Goal: Task Accomplishment & Management: Complete application form

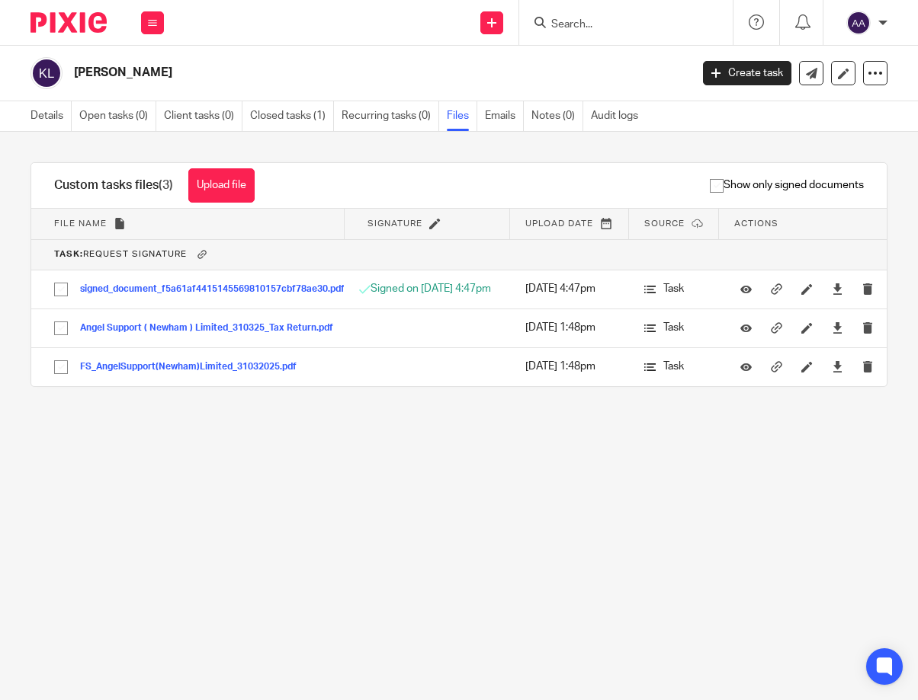
click at [656, 22] on input "Search" at bounding box center [618, 25] width 137 height 14
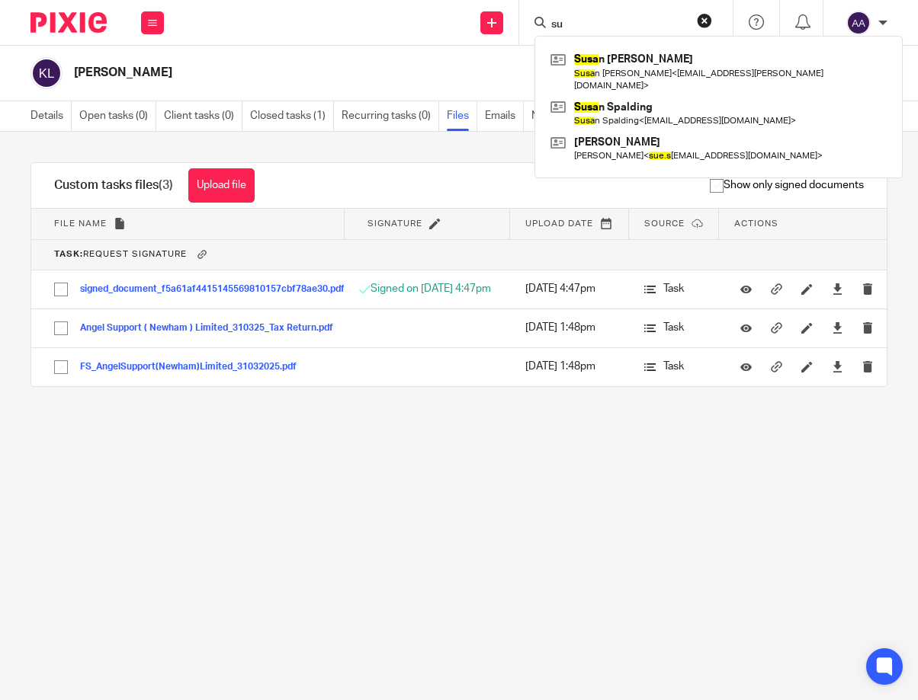
type input "s"
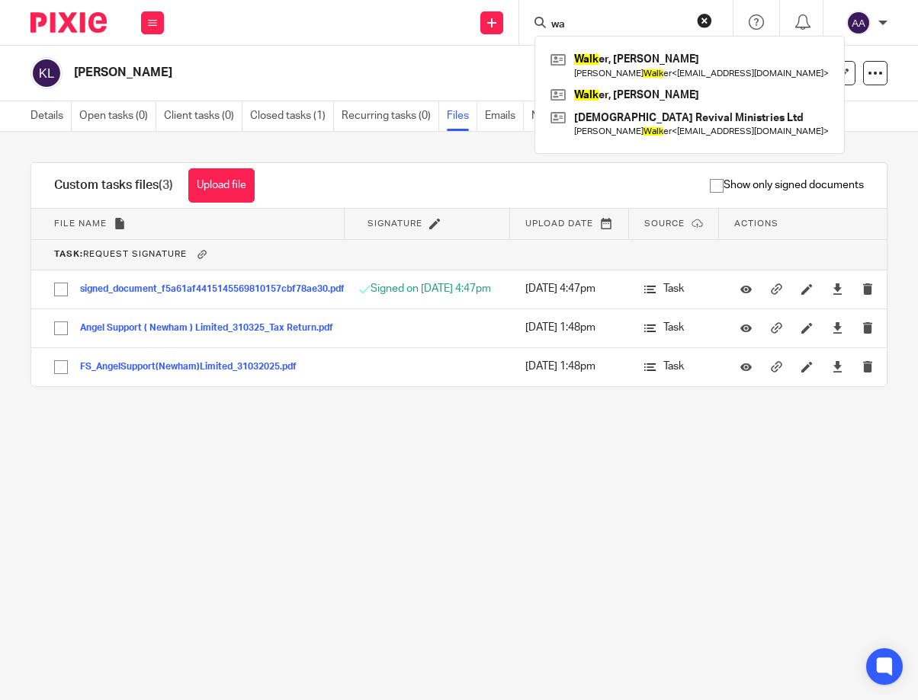
type input "w"
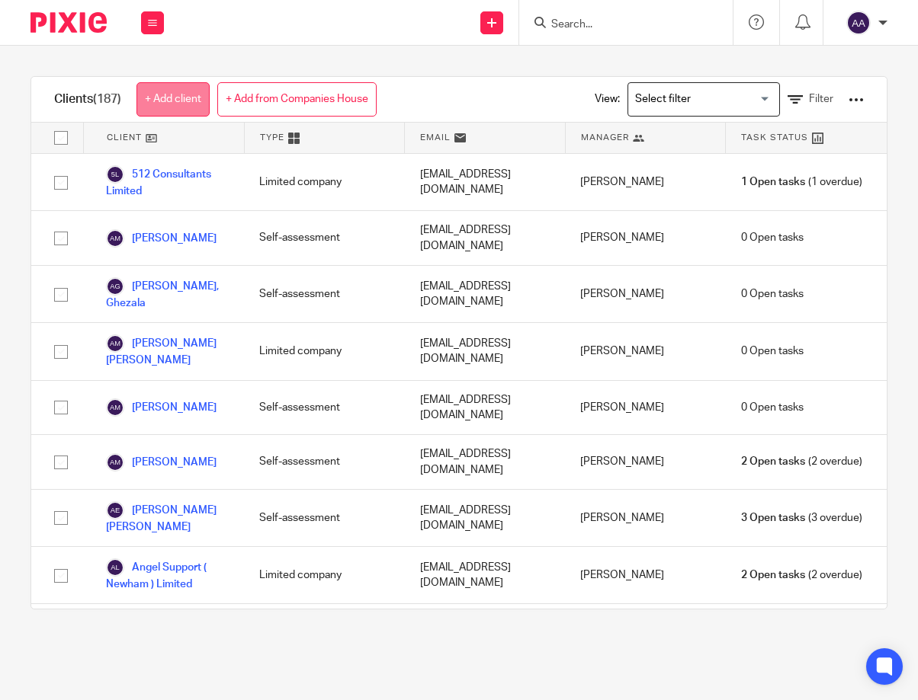
click at [172, 90] on link "+ Add client" at bounding box center [172, 99] width 73 height 34
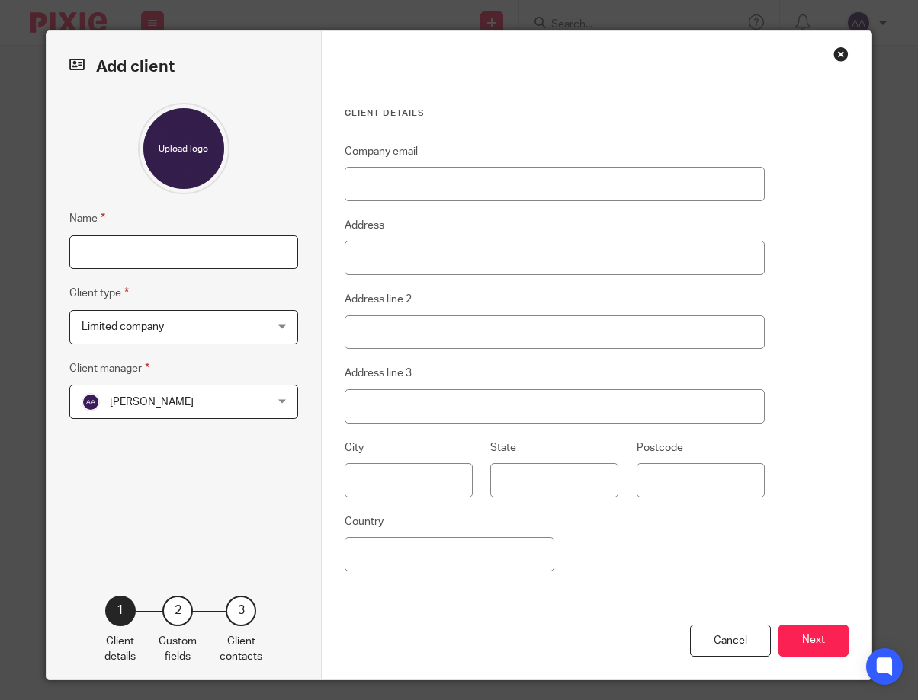
click at [240, 244] on input "Name" at bounding box center [183, 253] width 229 height 34
click at [195, 248] on input "David" at bounding box center [183, 253] width 229 height 34
type input "David Kenneth Smith"
click at [206, 322] on span "Limited company" at bounding box center [168, 327] width 172 height 32
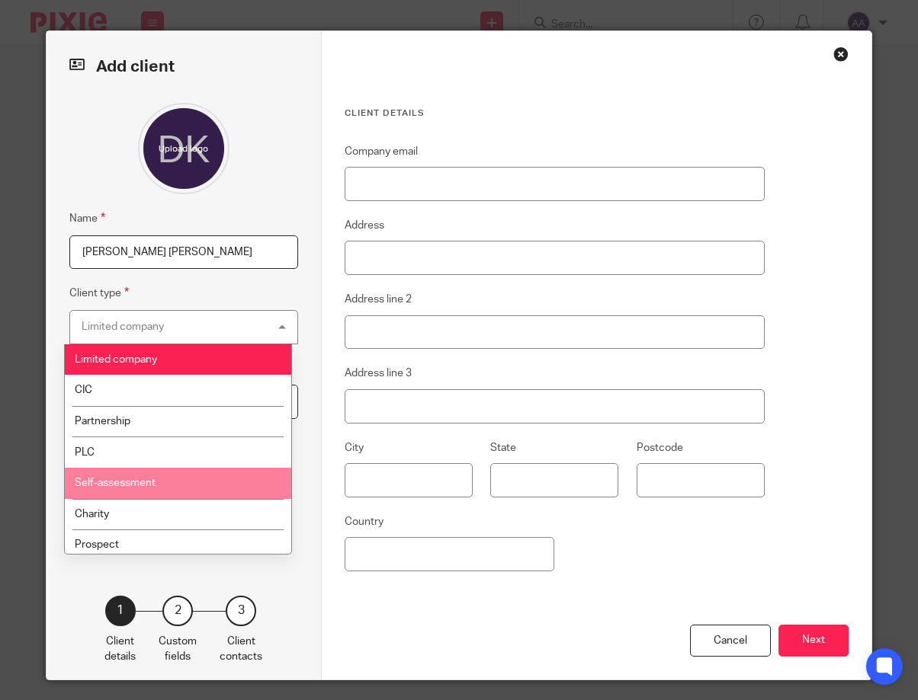
click at [155, 481] on li "Self-assessment" at bounding box center [178, 483] width 227 height 31
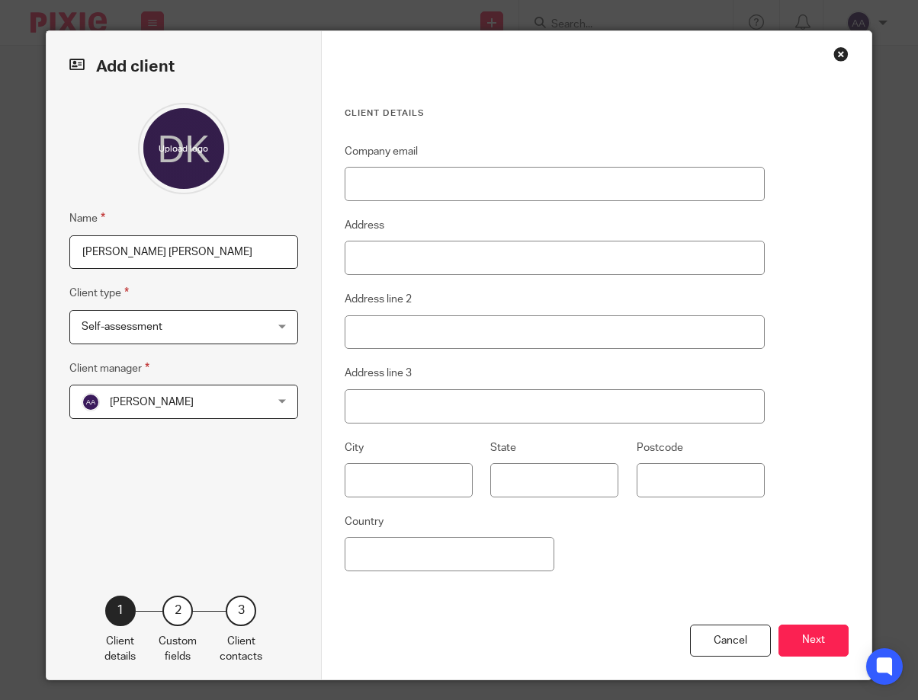
click at [239, 425] on div "Name David Kenneth Smith Client type Self-assessment Self-assessment Limited co…" at bounding box center [183, 326] width 229 height 447
click at [239, 411] on span "[PERSON_NAME]" at bounding box center [168, 402] width 172 height 32
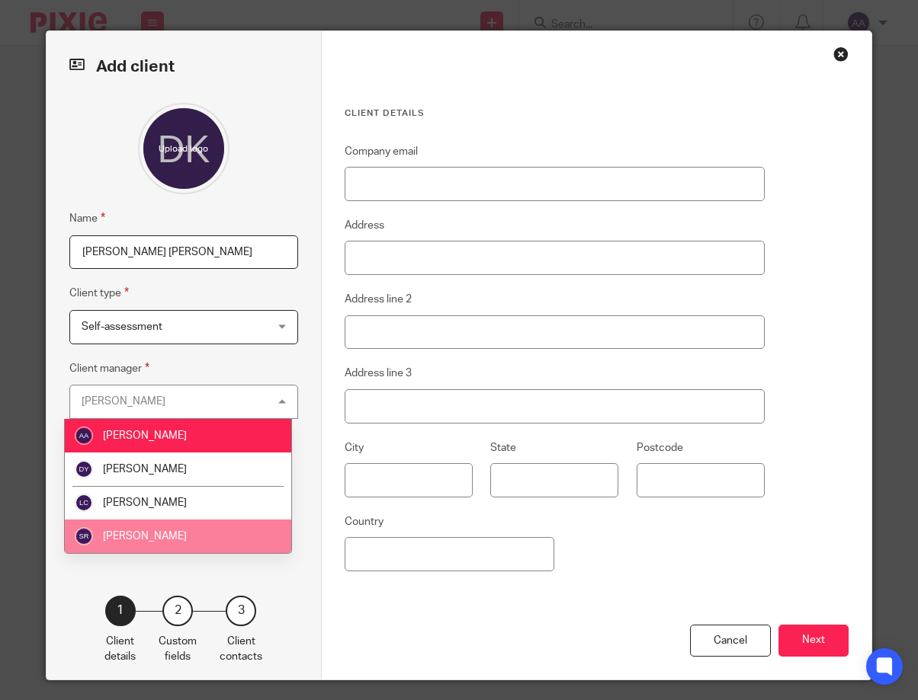
click at [173, 533] on li "[PERSON_NAME]" at bounding box center [178, 537] width 227 height 34
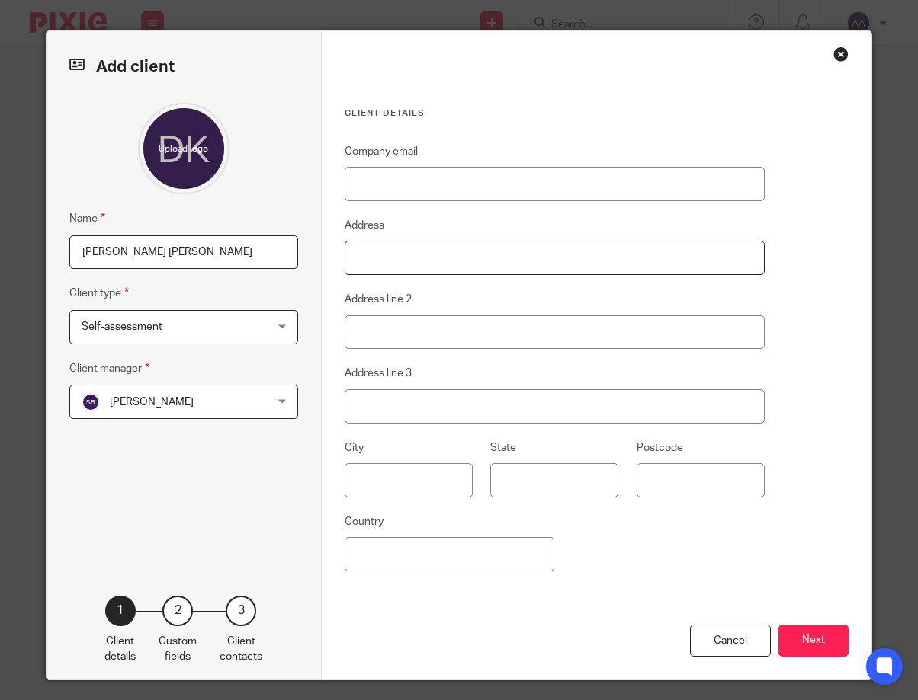
click at [444, 260] on input "Address" at bounding box center [555, 258] width 420 height 34
drag, startPoint x: 368, startPoint y: 263, endPoint x: 381, endPoint y: 258, distance: 13.7
click at [368, 263] on input "Address" at bounding box center [555, 258] width 420 height 34
type input "29 Queen Elizabeth court"
click at [375, 318] on input "Address line 2" at bounding box center [555, 333] width 420 height 34
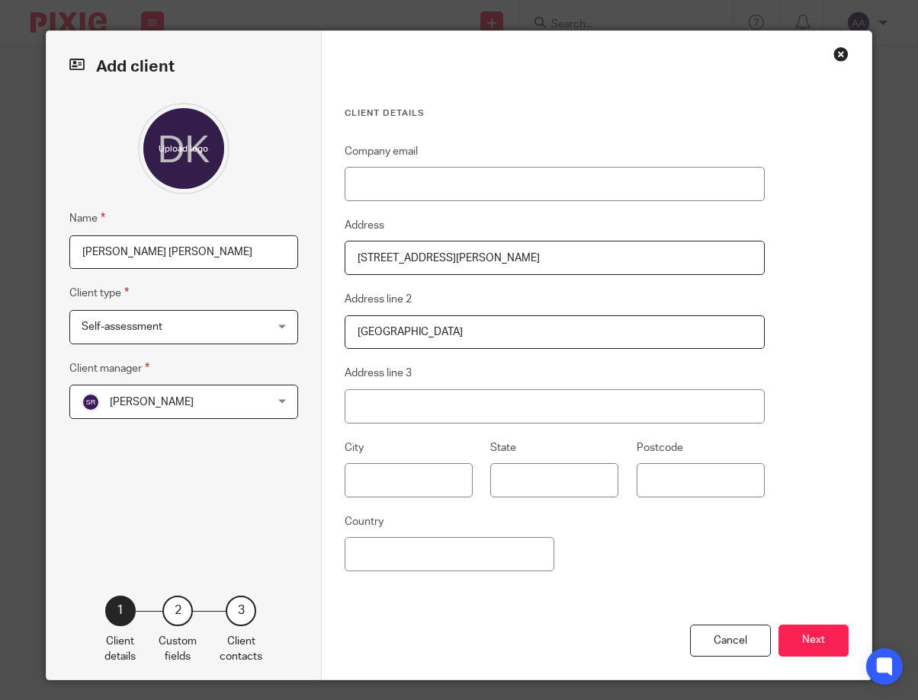
type input "Groom Road"
click at [401, 412] on input "Address line 3" at bounding box center [555, 407] width 420 height 34
type input "Broxbourne Herts"
click at [438, 495] on input "text" at bounding box center [409, 480] width 128 height 34
click at [680, 466] on input "Postcode" at bounding box center [700, 480] width 128 height 34
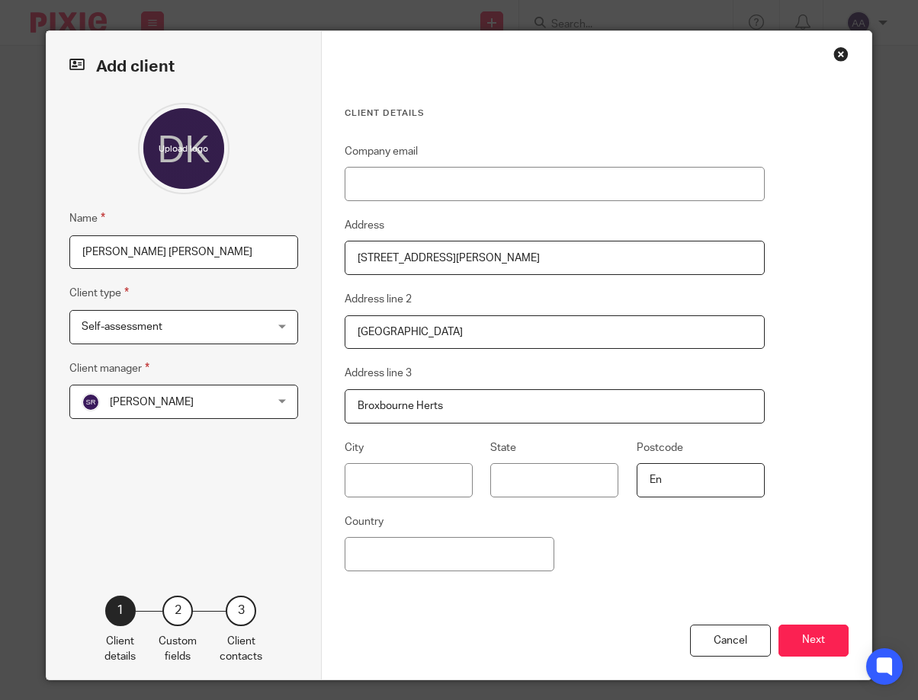
type input "E"
type input "EN10 6BB"
click at [809, 633] on button "Next" at bounding box center [813, 641] width 70 height 33
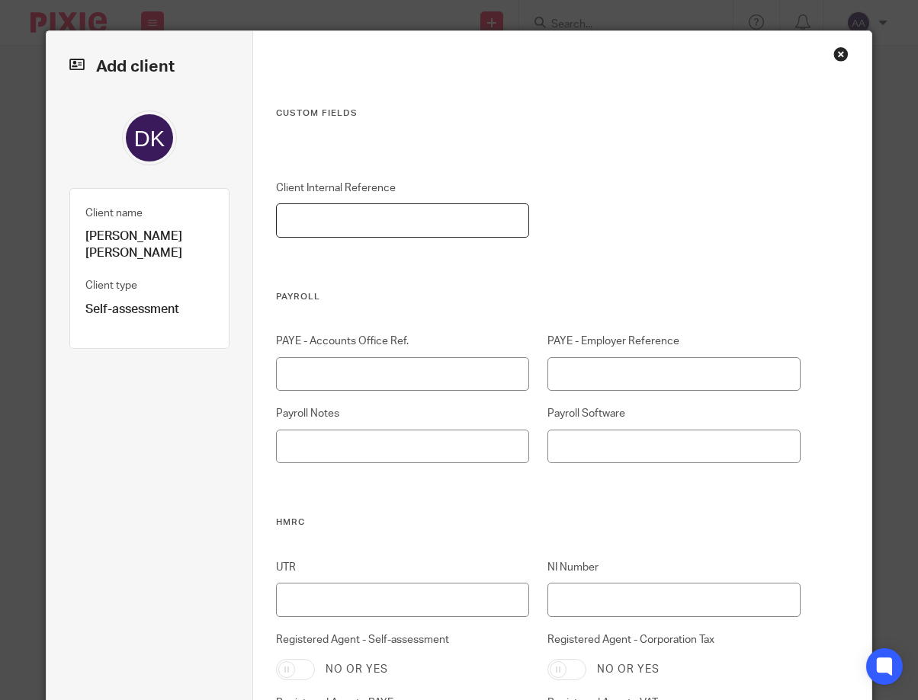
click at [436, 222] on input "Client Internal Reference" at bounding box center [403, 221] width 254 height 34
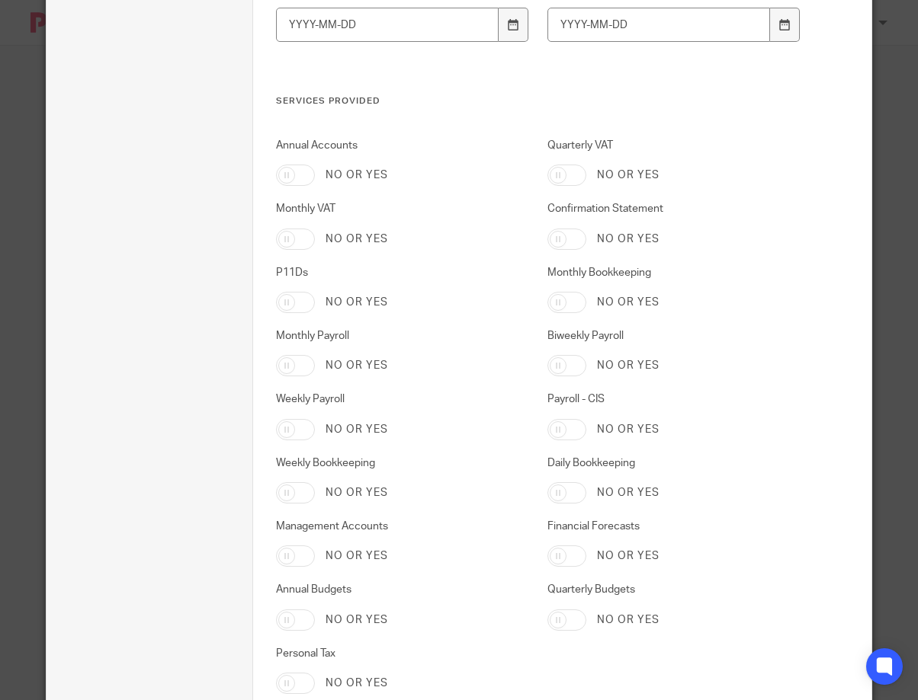
scroll to position [2345, 0]
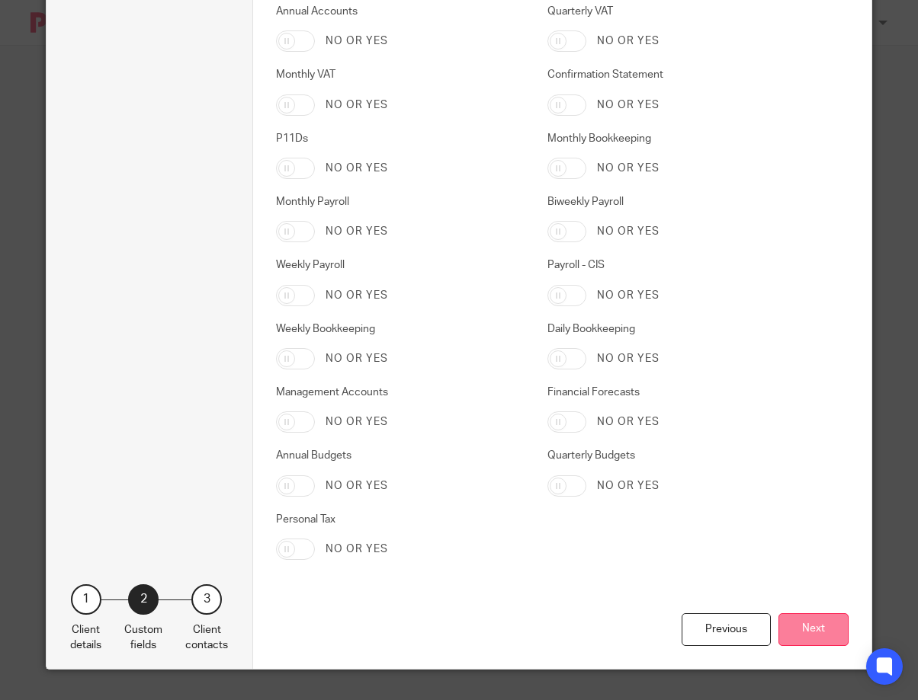
type input "00167"
drag, startPoint x: 802, startPoint y: 625, endPoint x: 773, endPoint y: 601, distance: 37.4
click at [802, 623] on button "Next" at bounding box center [813, 630] width 70 height 33
